Goal: Task Accomplishment & Management: Use online tool/utility

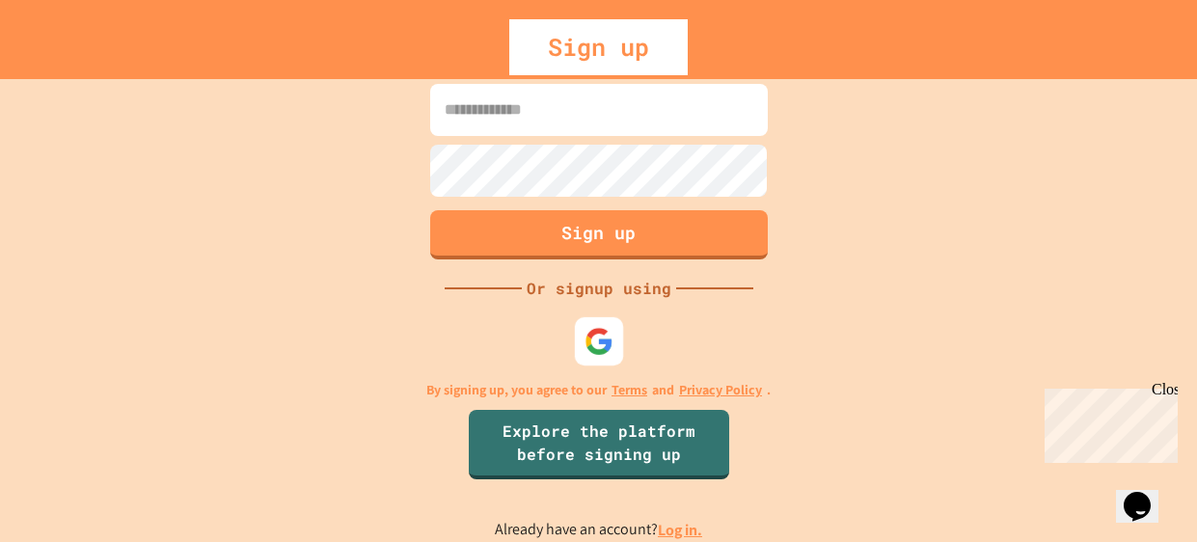
click at [605, 343] on img at bounding box center [598, 341] width 29 height 29
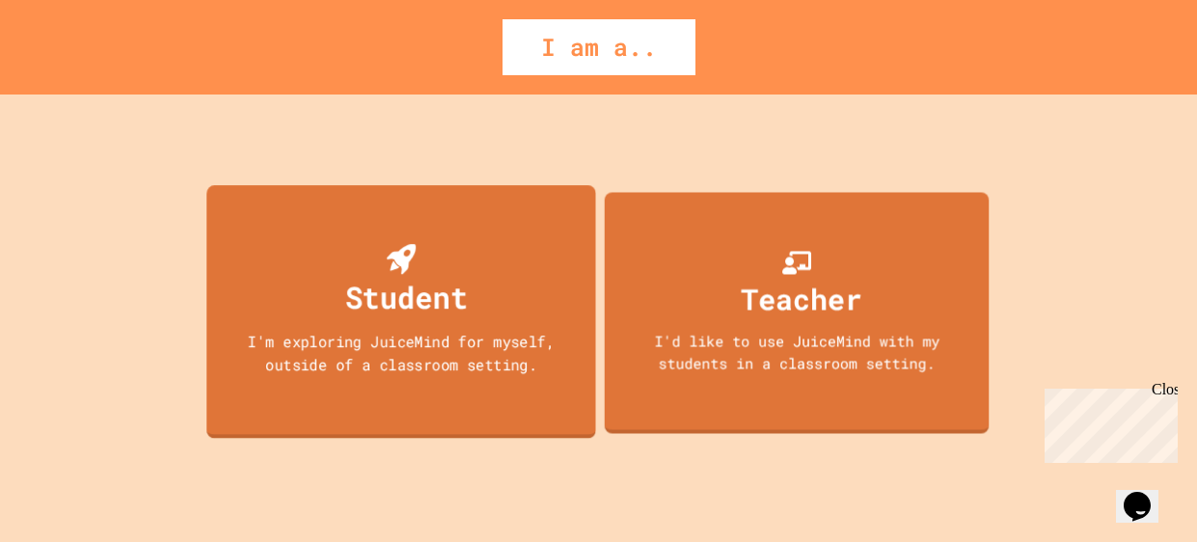
click at [529, 373] on div "I'm exploring JuiceMind for myself, outside of a classroom setting." at bounding box center [401, 352] width 350 height 45
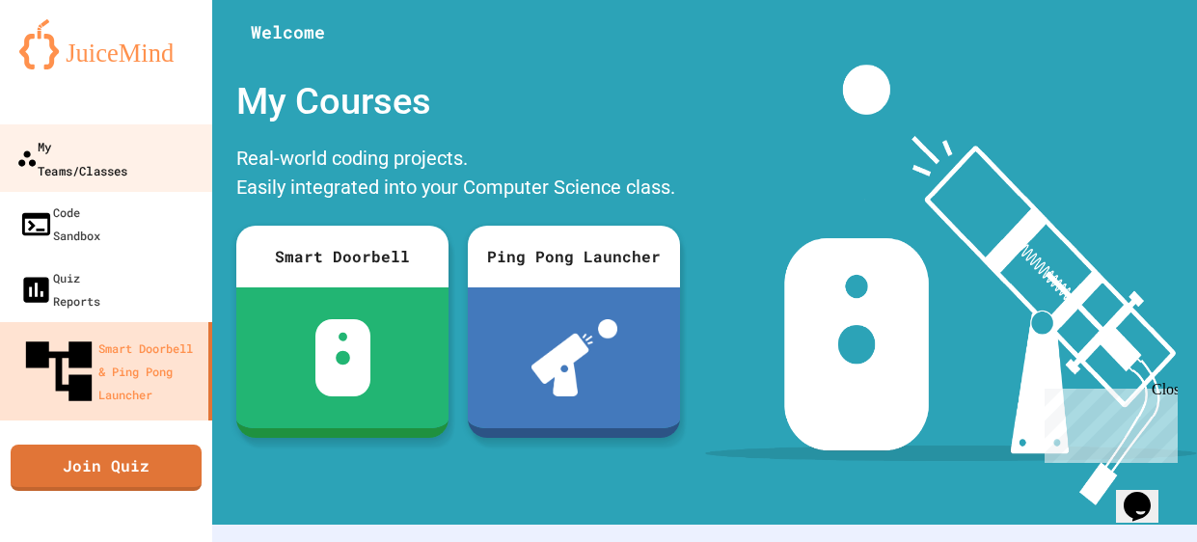
click at [123, 156] on div "My Teams/Classes" at bounding box center [71, 157] width 111 height 47
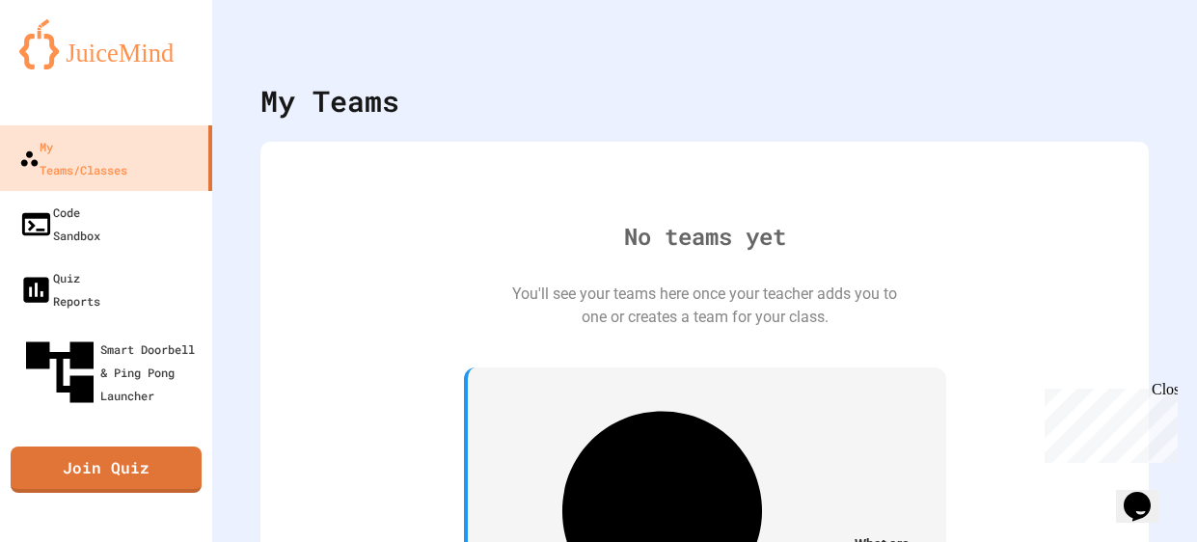
scroll to position [39, 0]
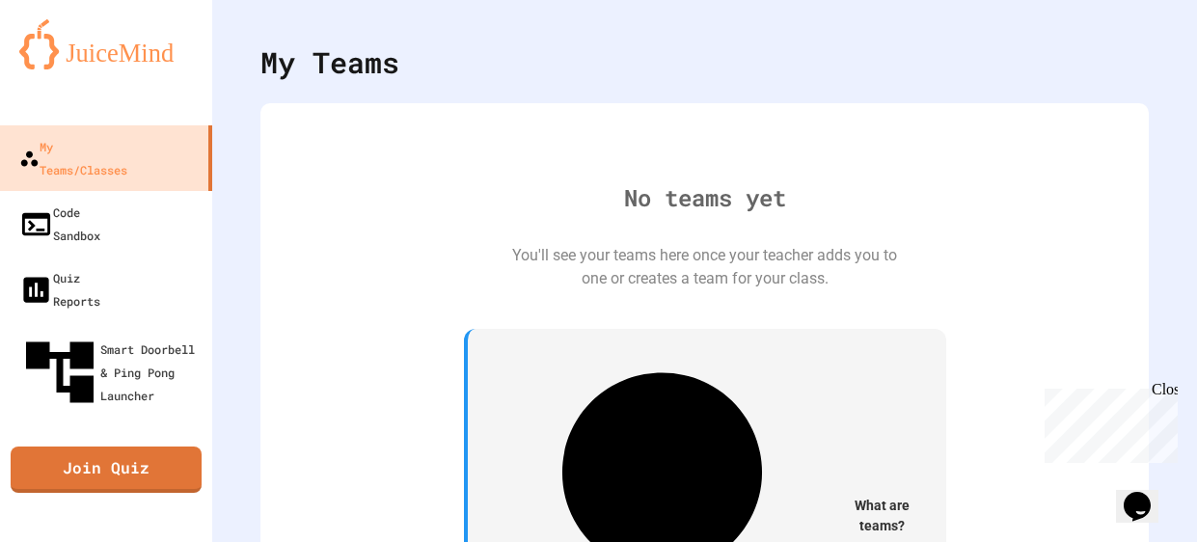
click at [1171, 391] on div "Close" at bounding box center [1164, 393] width 24 height 24
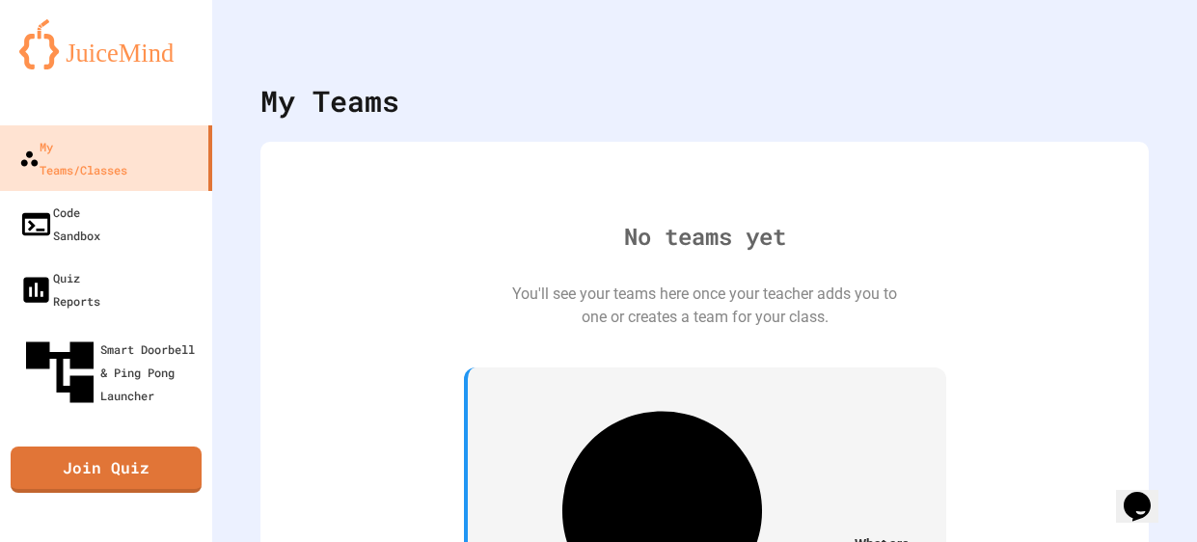
click at [1139, 33] on div "My Account" at bounding box center [1139, 46] width 0 height 27
click at [1139, 47] on icon "My Account" at bounding box center [1139, 47] width 0 height 0
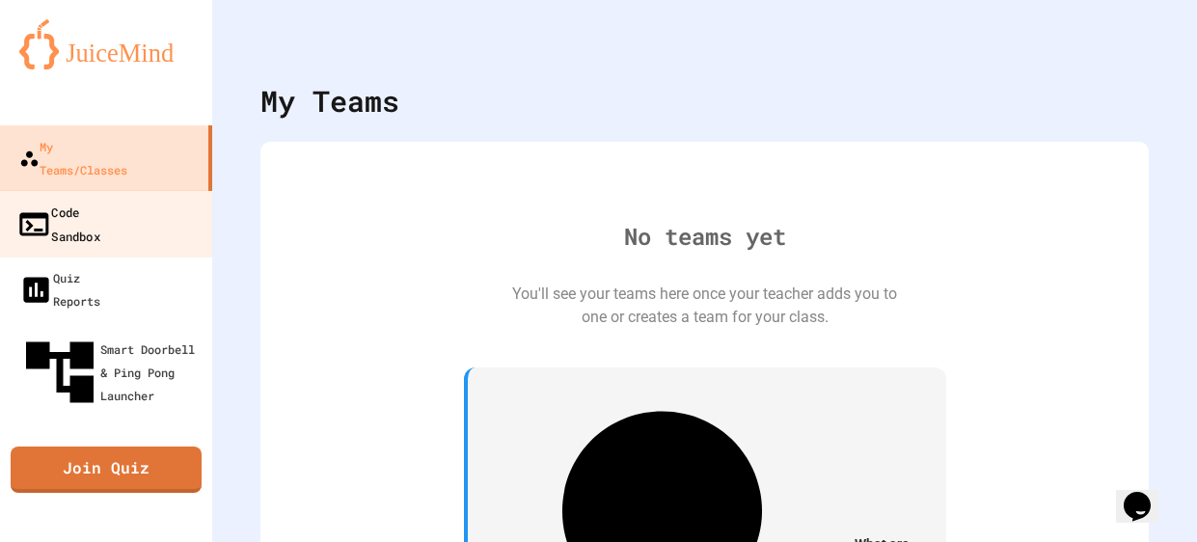
click at [75, 200] on div "Code Sandbox" at bounding box center [58, 223] width 84 height 47
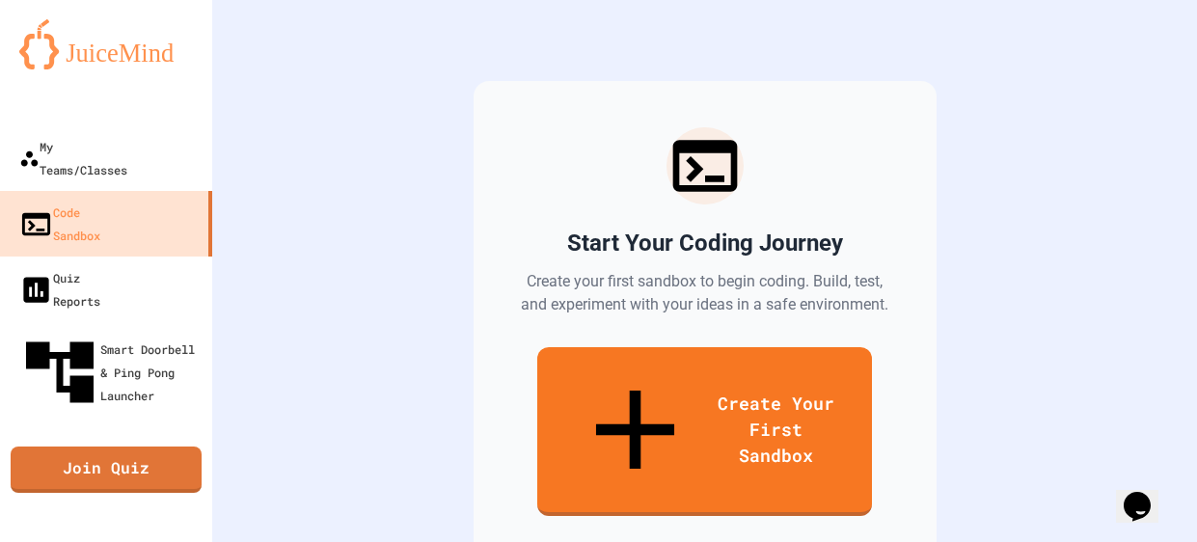
scroll to position [161, 0]
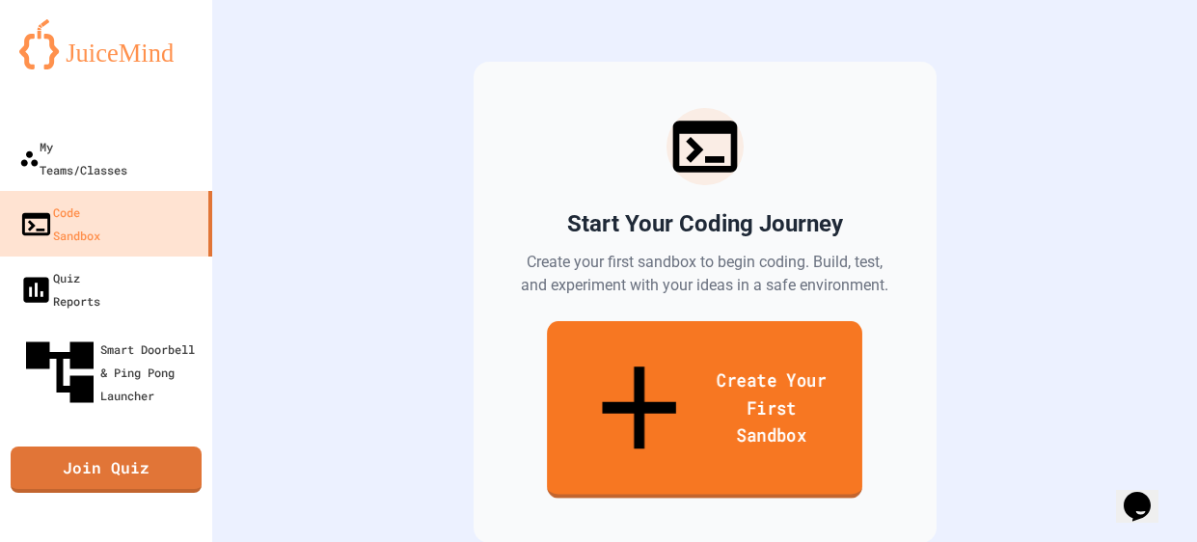
click at [604, 367] on link "Create Your First Sandbox" at bounding box center [704, 409] width 315 height 177
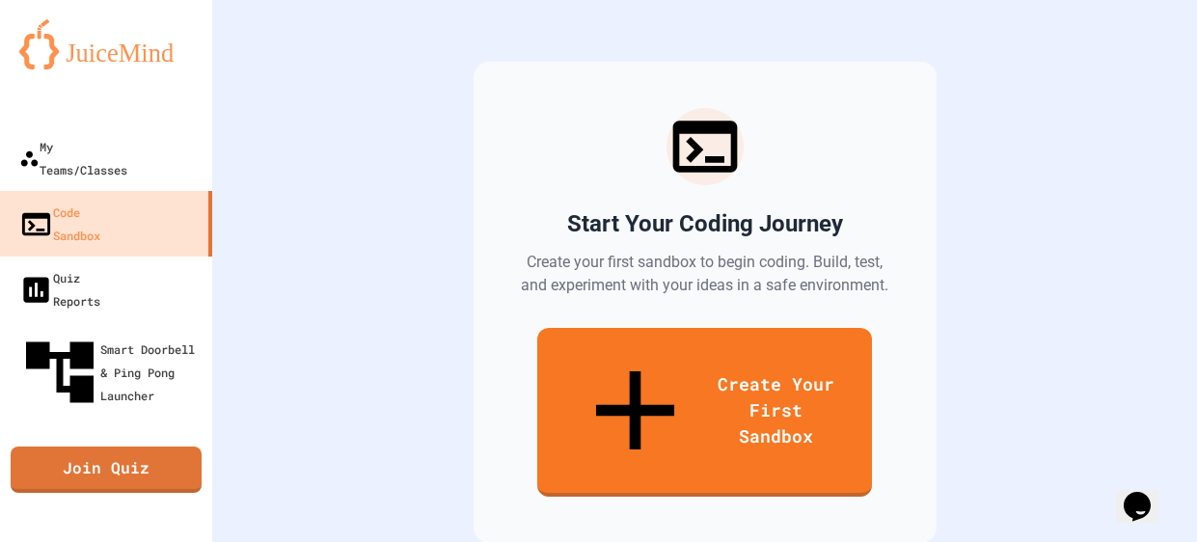
scroll to position [0, 0]
